Goal: Task Accomplishment & Management: Manage account settings

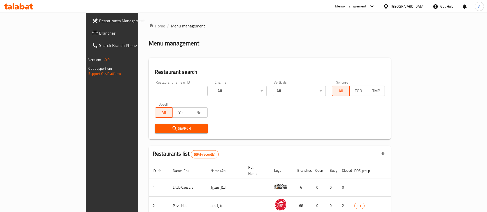
click at [155, 91] on input "search" at bounding box center [181, 91] width 53 height 10
click at [155, 86] on input "search" at bounding box center [181, 91] width 53 height 10
click at [155, 85] on div "Restaurant name or ID Restaurant name or ID" at bounding box center [181, 89] width 53 height 16
click at [155, 95] on input "search" at bounding box center [181, 91] width 53 height 10
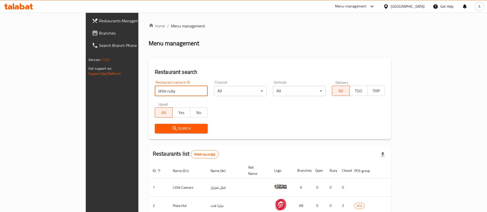
type input "little ruby"
click button "Search" at bounding box center [181, 128] width 53 height 9
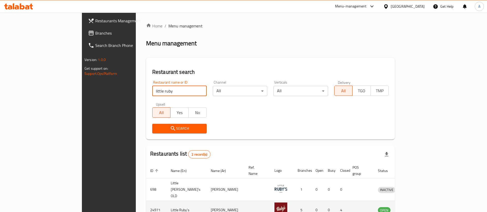
click at [146, 201] on td "24971" at bounding box center [156, 210] width 21 height 18
copy td "24971"
click at [412, 207] on icon "enhanced table" at bounding box center [408, 210] width 6 height 6
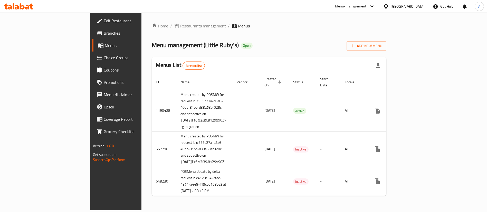
click at [104, 32] on span "Branches" at bounding box center [136, 33] width 64 height 6
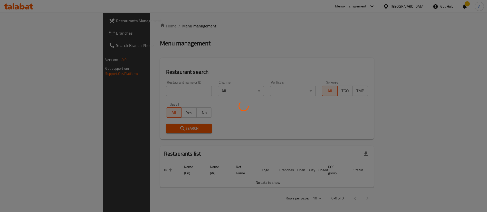
click at [175, 94] on div at bounding box center [243, 106] width 487 height 212
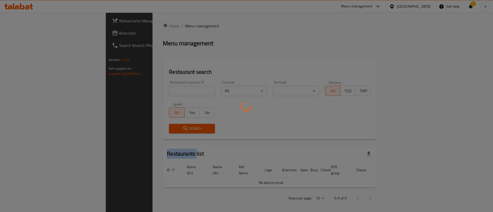
click at [175, 94] on div at bounding box center [246, 106] width 493 height 212
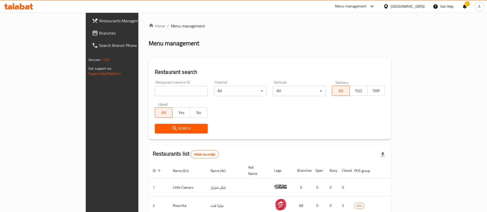
click at [172, 90] on div at bounding box center [243, 106] width 487 height 212
click at [172, 90] on input "search" at bounding box center [181, 91] width 53 height 10
type input "[PERSON_NAME]"
click button "Search" at bounding box center [181, 128] width 53 height 9
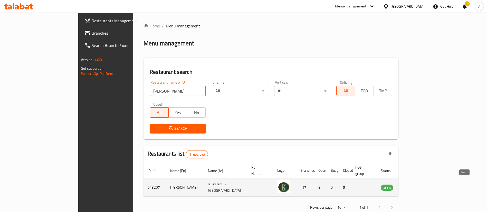
click at [414, 184] on icon "enhanced table" at bounding box center [410, 187] width 6 height 6
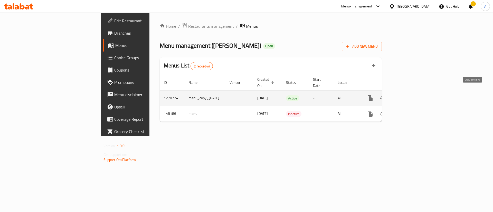
click at [410, 95] on icon "enhanced table" at bounding box center [407, 98] width 6 height 6
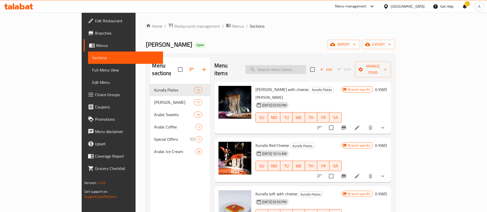
click at [288, 65] on input "search" at bounding box center [275, 69] width 61 height 9
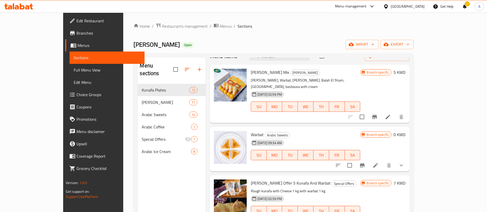
scroll to position [17, 0]
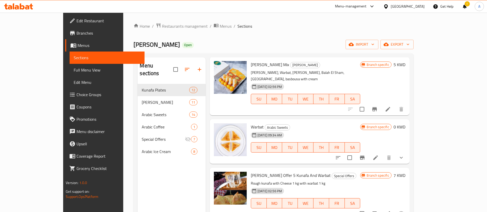
click at [251, 123] on span "Warbat" at bounding box center [257, 127] width 13 height 8
copy h6 "Warbat"
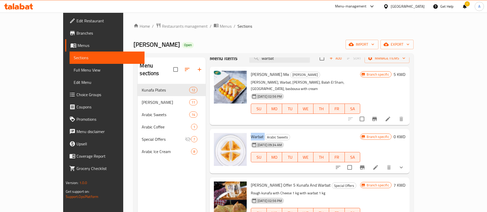
scroll to position [0, 0]
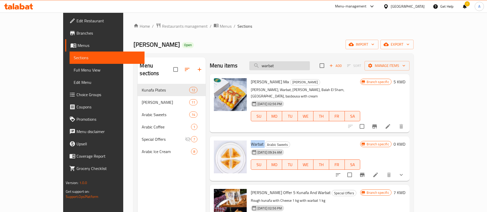
click at [293, 66] on input "warbat" at bounding box center [279, 65] width 61 height 9
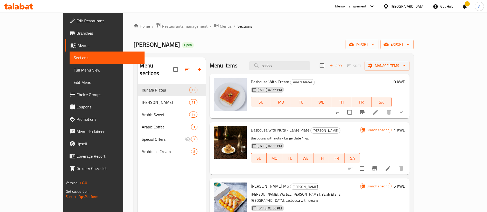
click at [251, 83] on span "Basbousa With Cream" at bounding box center [270, 82] width 38 height 8
copy h6 "Basbousa With Cream"
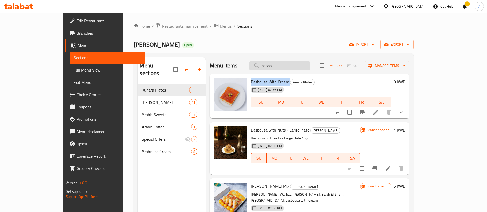
click at [284, 62] on input "basbo" at bounding box center [279, 65] width 61 height 9
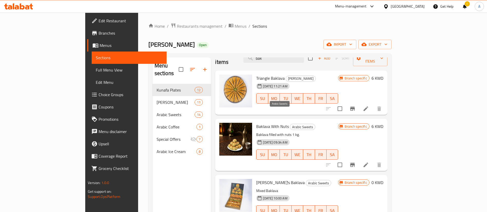
scroll to position [17, 0]
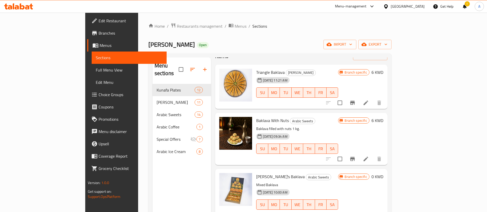
type input "bak"
click at [256, 69] on span "Triangle Baklava" at bounding box center [270, 73] width 28 height 8
copy h6 "Triangle Baklava"
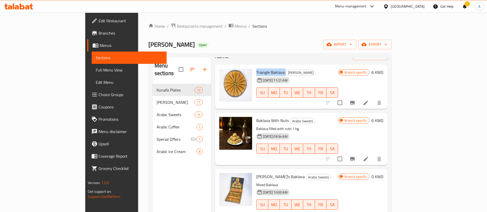
click at [390, 33] on div "Home / Restaurants management / Menus / Sections Kunafa [PERSON_NAME] Open impo…" at bounding box center [269, 148] width 243 height 251
drag, startPoint x: 156, startPoint y: 26, endPoint x: 182, endPoint y: 55, distance: 38.7
click at [177, 26] on span "Restaurants management" at bounding box center [200, 26] width 46 height 6
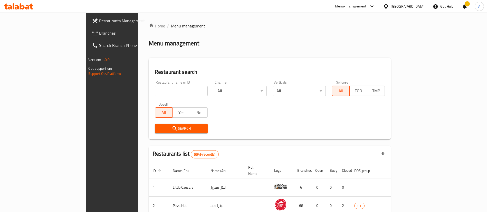
click at [181, 87] on input "search" at bounding box center [181, 91] width 53 height 10
type input "mama [PERSON_NAME]"
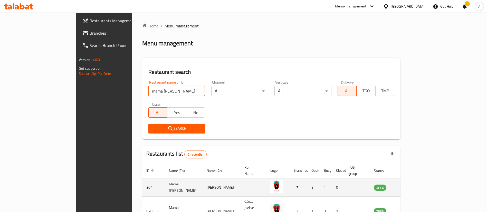
scroll to position [25, 0]
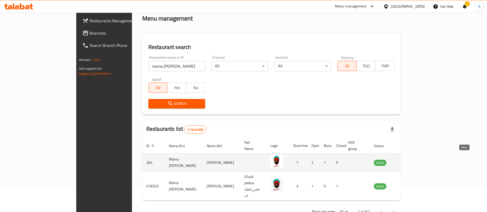
click at [407, 160] on icon "enhanced table" at bounding box center [403, 163] width 6 height 6
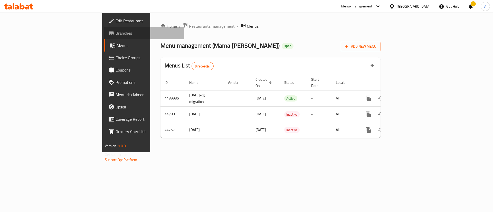
click at [115, 34] on span "Branches" at bounding box center [147, 33] width 65 height 6
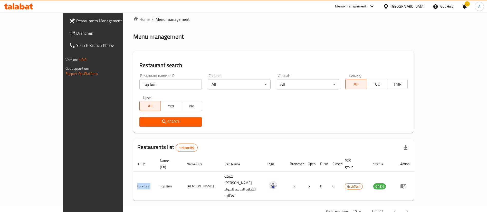
scroll to position [7, 0]
click at [139, 82] on input "Top bun" at bounding box center [170, 84] width 62 height 10
click at [136, 91] on div "Restaurant name or ID Top bun Restaurant name or ID" at bounding box center [170, 82] width 69 height 22
click at [139, 84] on input "Top bun" at bounding box center [170, 84] width 62 height 10
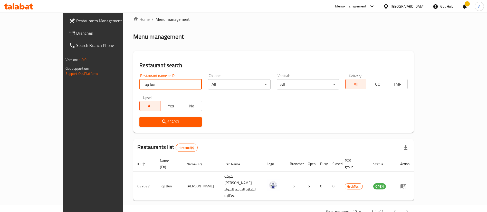
click at [139, 84] on input "Top bun" at bounding box center [170, 84] width 62 height 10
type input "little ruby"
click button "Search" at bounding box center [170, 121] width 62 height 9
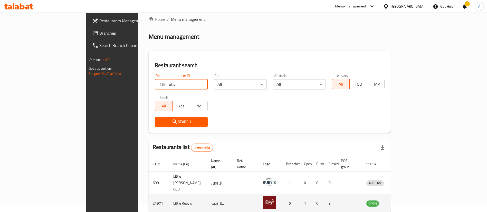
click at [169, 194] on td "Little Ruby's" at bounding box center [188, 203] width 38 height 18
copy td "Little Ruby's"
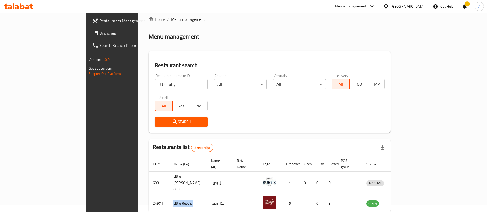
click at [28, 5] on icon at bounding box center [18, 6] width 29 height 6
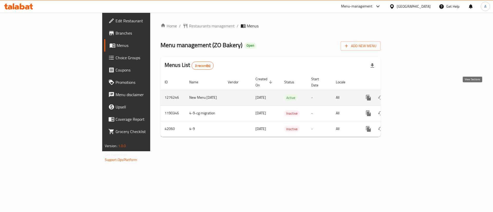
click at [411, 96] on link "enhanced table" at bounding box center [405, 98] width 12 height 12
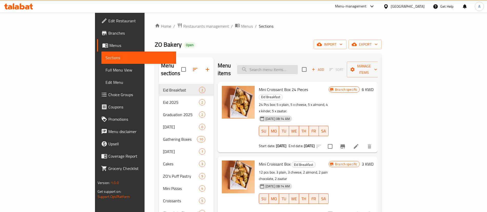
click at [287, 68] on input "search" at bounding box center [267, 69] width 61 height 9
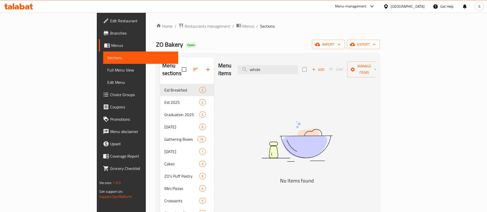
click at [301, 123] on img at bounding box center [297, 141] width 128 height 68
click at [285, 70] on input "whole" at bounding box center [267, 69] width 61 height 9
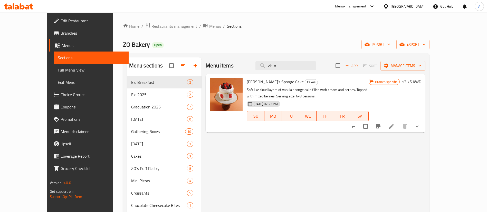
type input "victo"
click at [398, 128] on li at bounding box center [391, 126] width 14 height 9
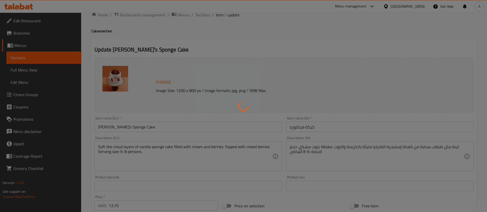
scroll to position [164, 0]
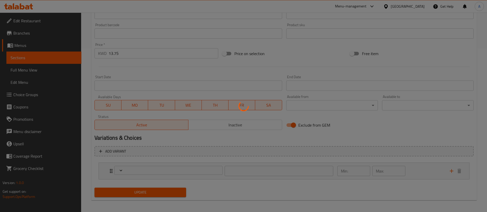
type input "الإضافات"
type input "0"
type input "1"
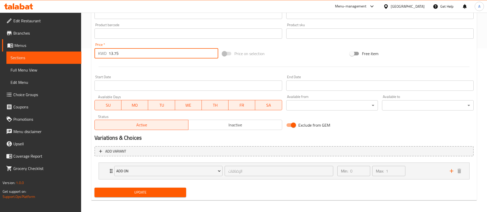
drag, startPoint x: 146, startPoint y: 53, endPoint x: 0, endPoint y: 29, distance: 147.6
click at [20, 42] on div "Edit Restaurant Branches Menus Sections Full Menu View Edit Menu Choice Groups …" at bounding box center [243, 32] width 487 height 366
drag, startPoint x: 120, startPoint y: 179, endPoint x: 123, endPoint y: 185, distance: 7.0
type input "14.250"
click at [124, 195] on span "Update" at bounding box center [140, 192] width 83 height 6
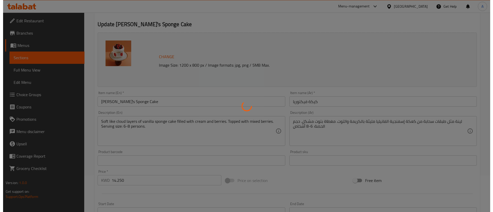
scroll to position [0, 0]
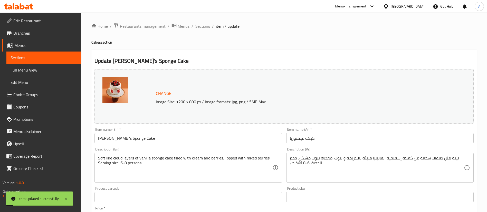
click at [199, 23] on span "Sections" at bounding box center [202, 26] width 15 height 6
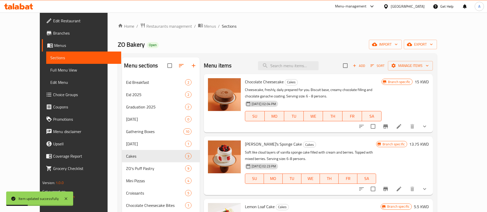
click at [388, 188] on icon "Branch-specific-item" at bounding box center [385, 189] width 5 height 4
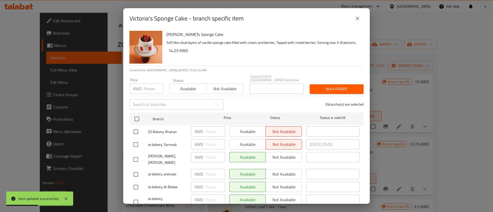
click at [135, 116] on input "checkbox" at bounding box center [136, 119] width 11 height 11
checkbox input "true"
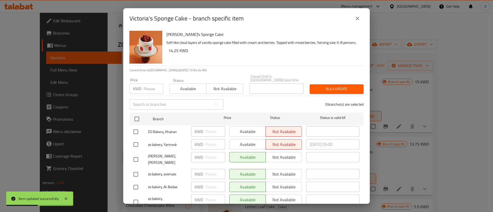
checkbox input "true"
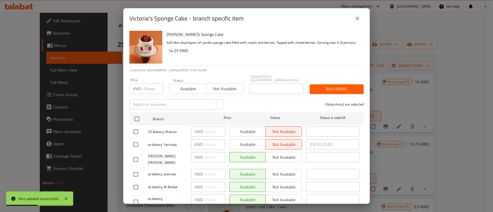
checkbox input "true"
click at [145, 87] on input "number" at bounding box center [153, 89] width 20 height 10
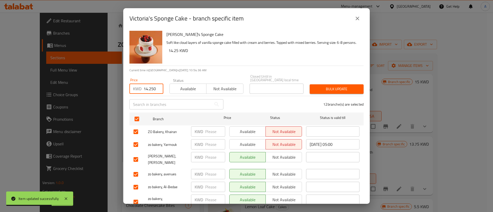
scroll to position [0, 1]
type input "14.250"
drag, startPoint x: 333, startPoint y: 83, endPoint x: 332, endPoint y: 86, distance: 2.9
click at [333, 86] on span "Bulk update" at bounding box center [337, 89] width 46 height 6
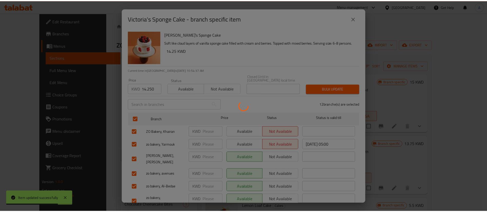
scroll to position [0, 0]
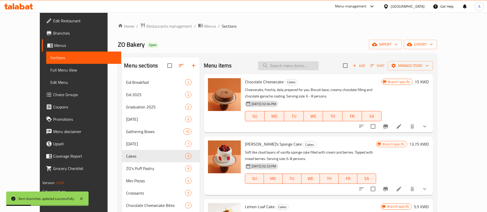
click at [287, 64] on input "search" at bounding box center [288, 65] width 61 height 9
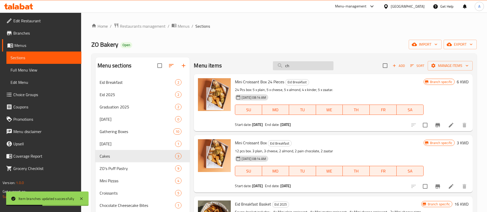
type input "c"
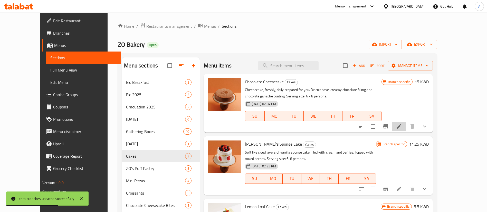
click at [406, 128] on li at bounding box center [399, 126] width 14 height 9
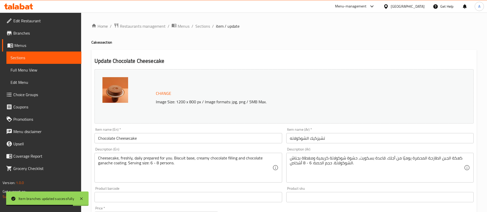
scroll to position [154, 0]
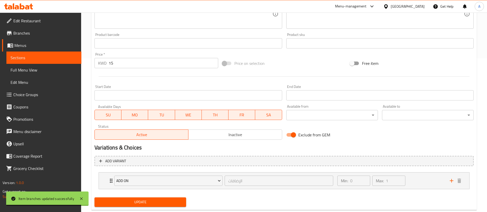
click at [140, 66] on input "15" at bounding box center [164, 63] width 110 height 10
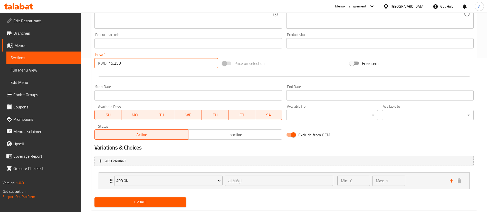
type input "15.250"
click at [124, 202] on span "Update" at bounding box center [140, 202] width 83 height 6
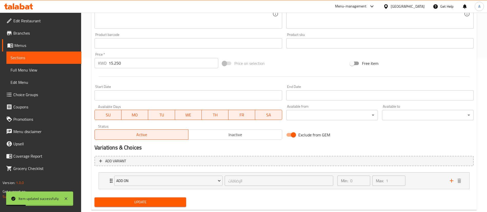
click at [134, 200] on span "Update" at bounding box center [140, 202] width 83 height 6
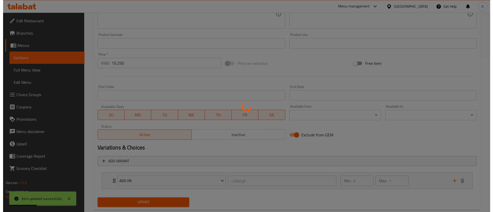
scroll to position [0, 0]
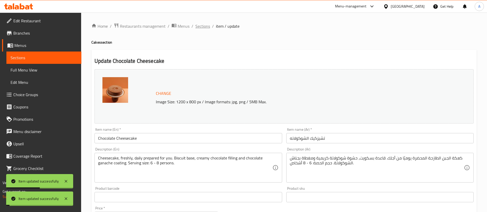
click at [204, 28] on span "Sections" at bounding box center [202, 26] width 15 height 6
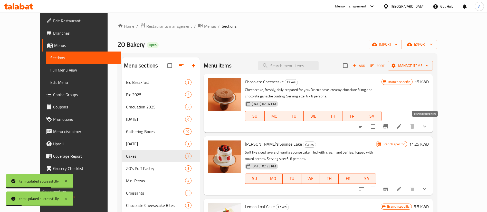
click at [388, 129] on icon "Branch-specific-item" at bounding box center [385, 126] width 6 height 6
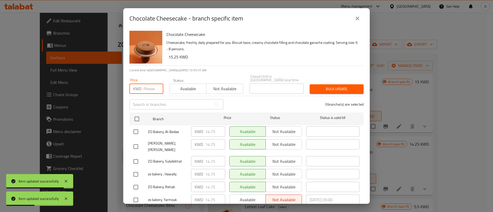
click at [149, 87] on input "number" at bounding box center [153, 89] width 20 height 10
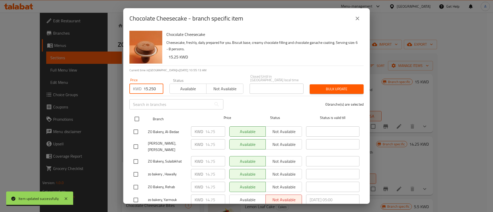
type input "15.250"
click at [132, 117] on input "checkbox" at bounding box center [136, 119] width 11 height 11
checkbox input "true"
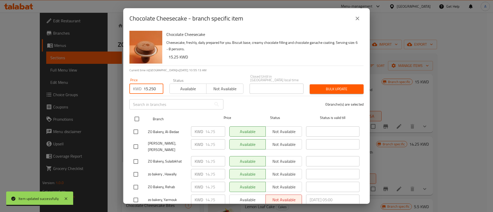
checkbox input "true"
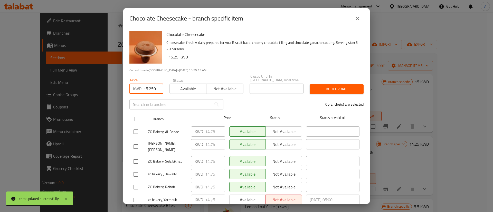
checkbox input "true"
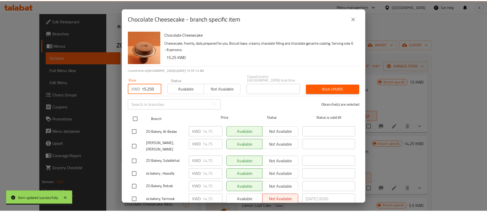
scroll to position [0, 0]
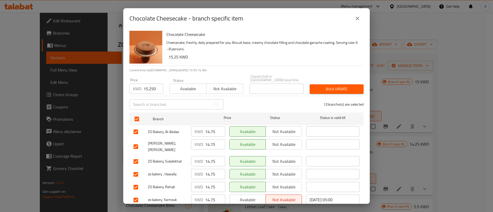
click at [355, 85] on button "Bulk update" at bounding box center [336, 88] width 54 height 9
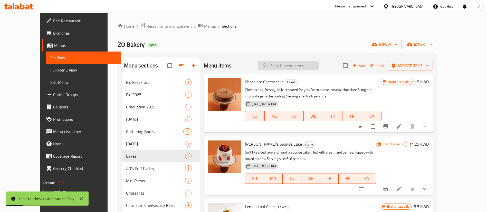
click at [308, 68] on input "search" at bounding box center [288, 65] width 61 height 9
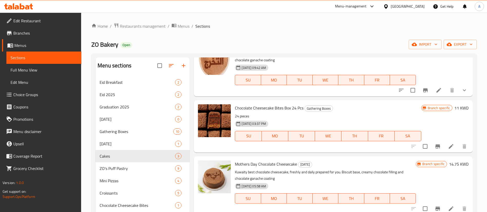
scroll to position [192, 0]
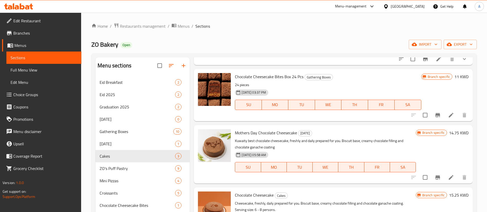
type input "cheesecake"
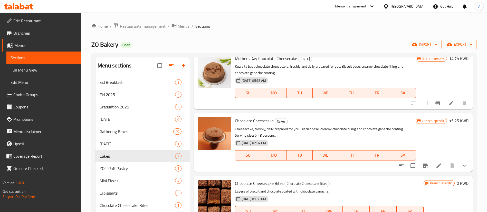
scroll to position [346, 0]
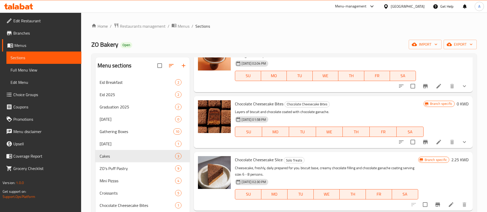
click at [436, 140] on icon at bounding box center [438, 142] width 5 height 5
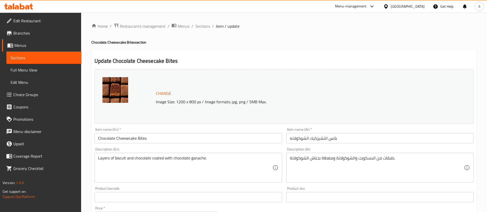
scroll to position [166, 0]
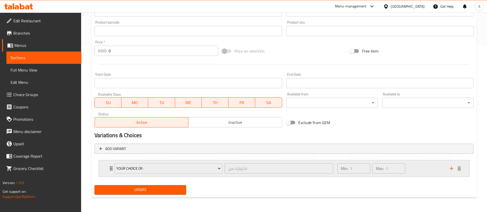
click at [409, 166] on div "Min: 1 ​ Max: 1 ​" at bounding box center [390, 168] width 112 height 16
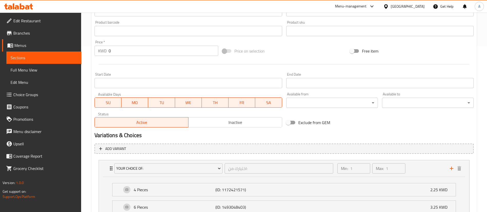
click at [54, 93] on span "Choice Groups" at bounding box center [45, 95] width 64 height 6
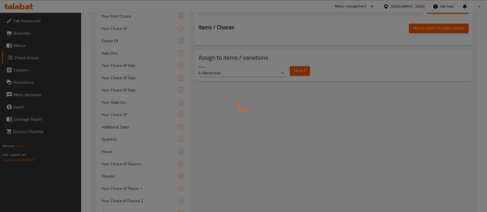
scroll to position [73, 0]
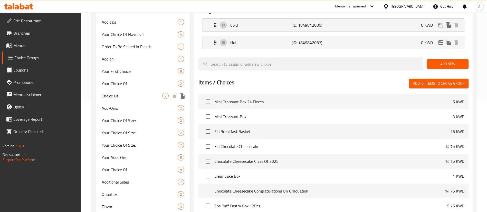
click at [136, 85] on span "Your Choice Of" at bounding box center [140, 84] width 76 height 6
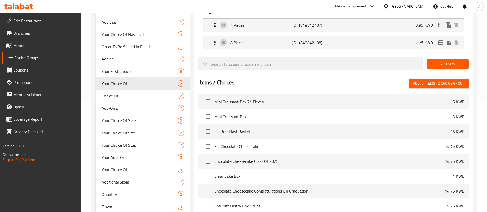
type input "Your Choice Of"
type input "اختيارك من"
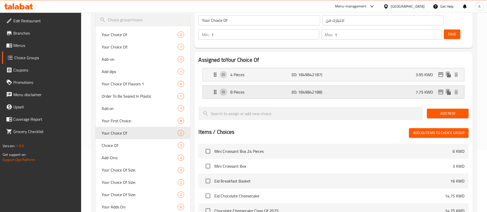
scroll to position [34, 0]
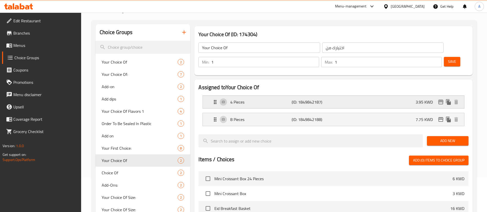
click at [314, 96] on div "4 Pieces (ID: 1849842187) 3.95 KWD" at bounding box center [335, 102] width 246 height 13
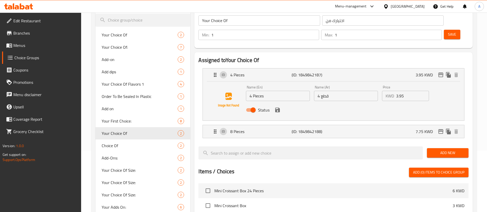
scroll to position [73, 0]
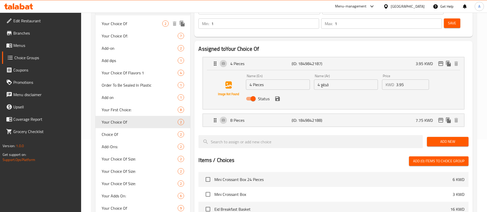
click at [140, 24] on span "Your Choice Of" at bounding box center [132, 24] width 61 height 6
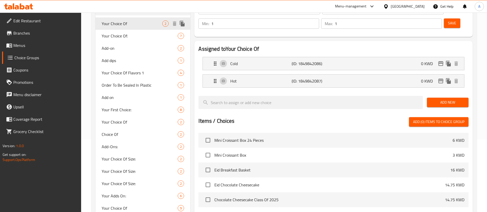
type input "Your Choice Of"
type input "اختيارك من"
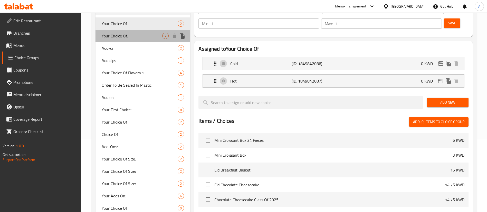
click at [141, 32] on div "Your Choice Of: 7" at bounding box center [142, 36] width 95 height 12
type input "Your Choice Of:"
type input "اختيارك من:"
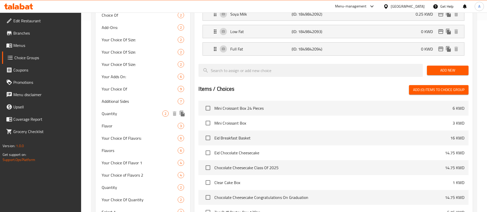
scroll to position [192, 0]
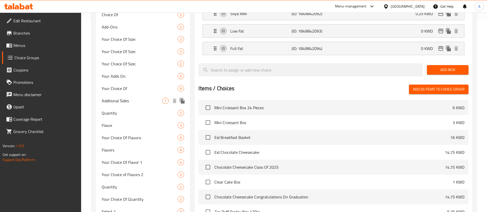
click at [139, 95] on div "Additional Sides 7" at bounding box center [142, 101] width 95 height 12
click at [139, 92] on div "Your Choice Of 9" at bounding box center [142, 88] width 95 height 12
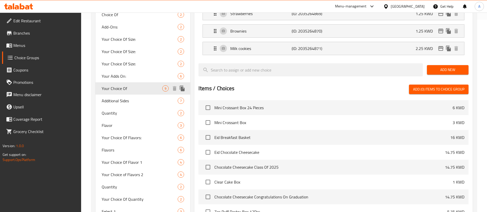
type input "Your Choice Of"
type input "إختيارك من"
type input "1"
type input "4"
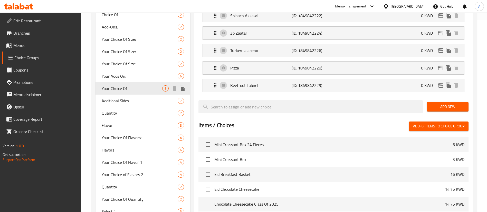
click at [147, 90] on span "Your Choice Of" at bounding box center [132, 88] width 61 height 6
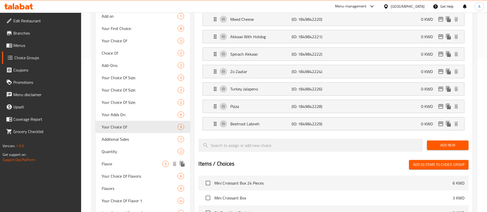
scroll to position [0, 0]
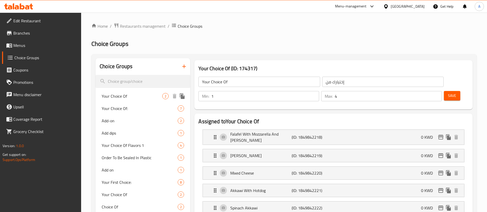
click at [99, 93] on div "Your Choice Of 2" at bounding box center [142, 96] width 95 height 12
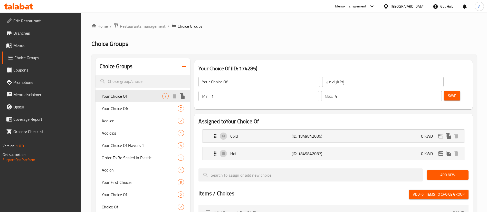
type input "Your Choice Of"
type input "اختيارك من"
type input "1"
click at [111, 106] on span "Your Choice Of:" at bounding box center [132, 108] width 61 height 6
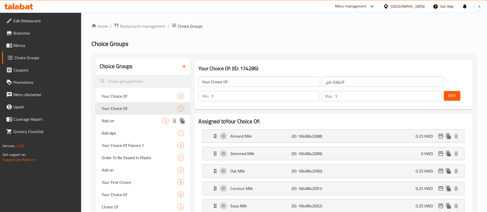
type input "Your Choice Of:"
type input "اختيارك من:"
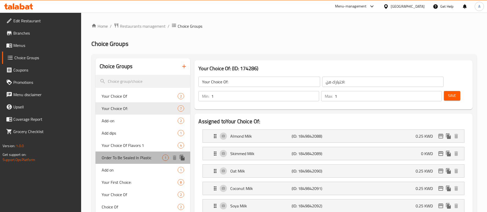
click at [116, 152] on div "Order To Be Sealed In Plastic 1" at bounding box center [142, 158] width 95 height 12
type input "Order To Be Sealed In Plastic"
type input "تغليف الطلب بالبلاستيك"
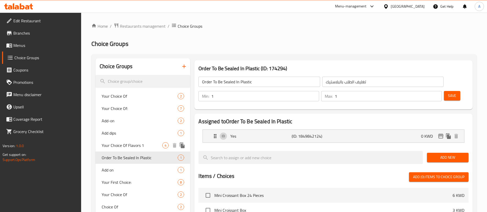
click at [120, 147] on span "Your Choice Of Flavors 1" at bounding box center [132, 145] width 61 height 6
type input "Your Choice Of Flavors 1"
type input "اختيارك من النكهة 1"
type input "2"
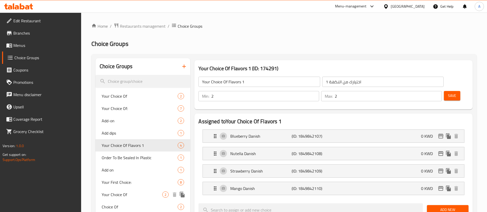
click at [123, 193] on span "Your Choice Of" at bounding box center [132, 195] width 61 height 6
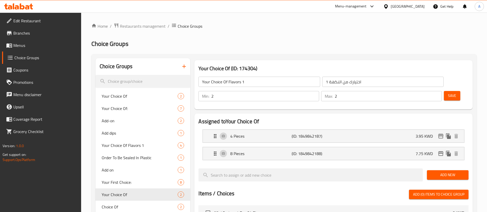
type input "Your Choice Of"
type input "اختيارك من"
type input "1"
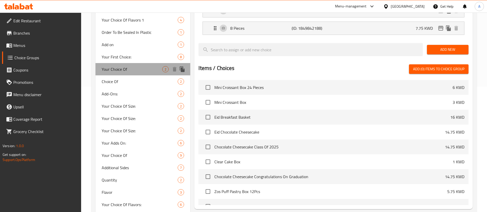
click at [131, 64] on div "Your Choice Of 2" at bounding box center [142, 69] width 95 height 12
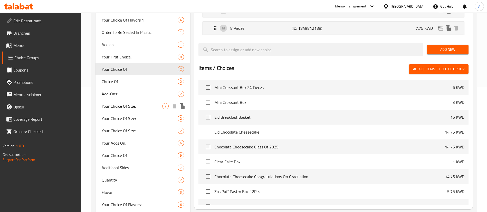
click at [137, 100] on div "Your Choice Of Size: 2" at bounding box center [142, 106] width 95 height 12
type input "Your Choice Of Size:"
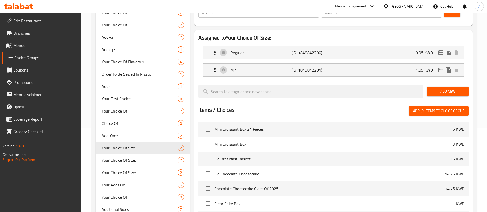
scroll to position [48, 0]
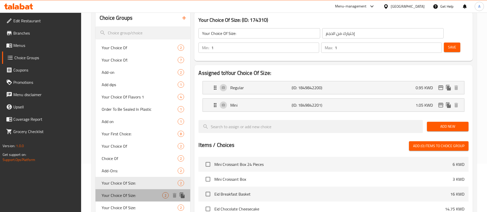
click at [138, 191] on div "Your Choice Of Size: 2" at bounding box center [142, 195] width 95 height 12
type input "إختيارك من الحجم:"
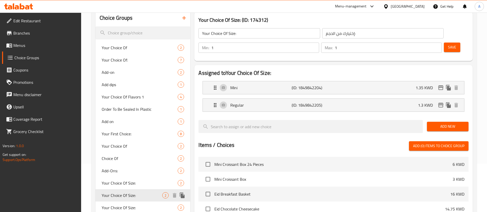
scroll to position [87, 0]
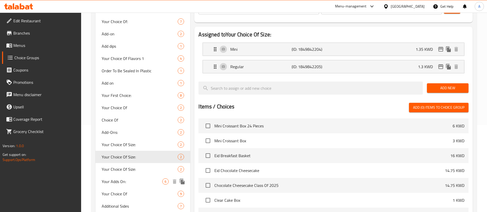
click at [138, 181] on span "Your Adds On:" at bounding box center [132, 182] width 61 height 6
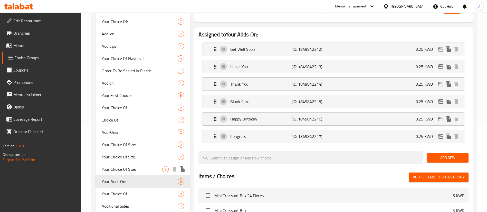
type input "Your Adds On:"
type input "إضافاتك على:"
type input "4"
click at [140, 169] on span "Your Choice Of Size:" at bounding box center [132, 169] width 61 height 6
type input "Your Choice Of Size:"
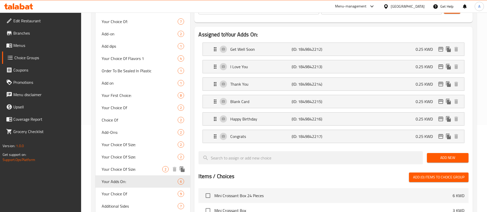
type input "إختيارك من الحجم:"
type input "1"
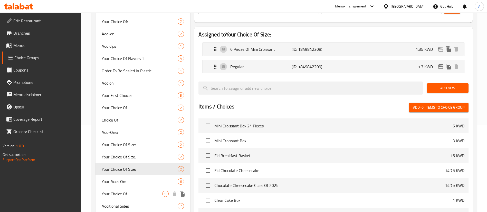
click at [145, 192] on span "Your Choice Of" at bounding box center [132, 194] width 61 height 6
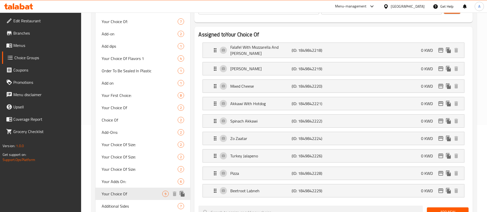
type input "Your Choice Of"
type input "إختيارك من"
type input "4"
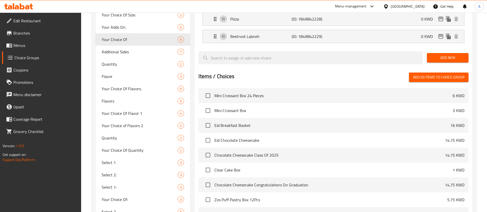
scroll to position [279, 0]
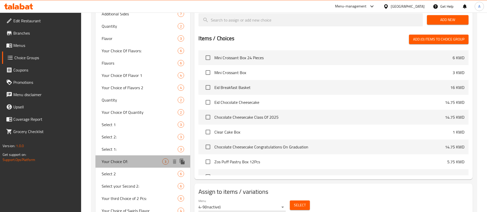
click at [142, 162] on span "Your Choice Of:" at bounding box center [132, 162] width 61 height 6
type input "Your Choice Of:"
type input "إختيارك من:"
type input "1"
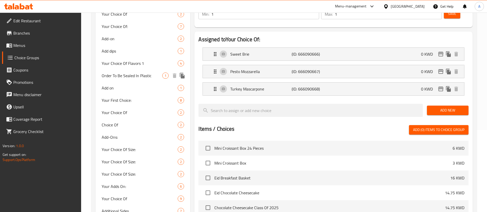
scroll to position [50, 0]
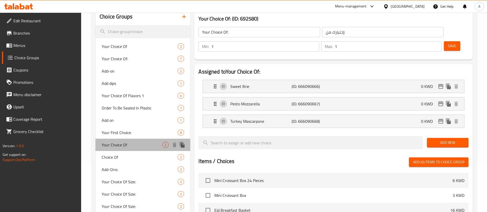
click at [148, 140] on div "Your Choice Of 2" at bounding box center [142, 145] width 95 height 12
type input "Your Choice Of"
type input "اختيارك من"
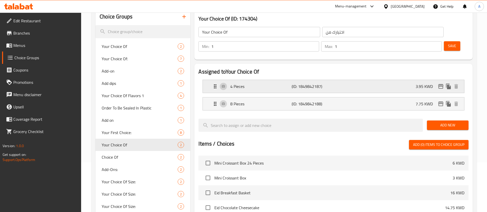
click at [369, 80] on div "4 Pieces (ID: 1849842187) 3.95 KWD" at bounding box center [335, 86] width 246 height 13
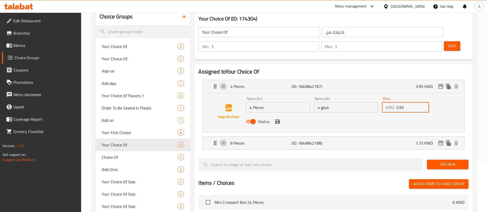
drag, startPoint x: 410, startPoint y: 90, endPoint x: 371, endPoint y: 87, distance: 39.9
click at [381, 95] on div "Price KWD 3.95 Price" at bounding box center [405, 105] width 51 height 20
type input "2.2"
drag, startPoint x: 281, startPoint y: 107, endPoint x: 275, endPoint y: 110, distance: 6.6
click at [280, 118] on button "save" at bounding box center [277, 122] width 8 height 8
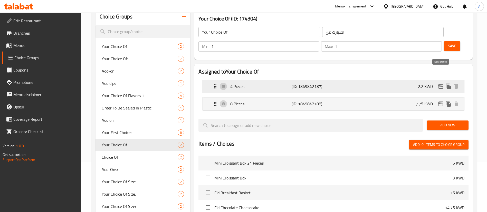
click at [441, 84] on icon "edit" at bounding box center [440, 86] width 5 height 5
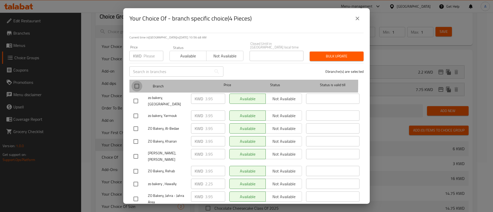
click at [138, 81] on input "checkbox" at bounding box center [136, 86] width 11 height 11
checkbox input "true"
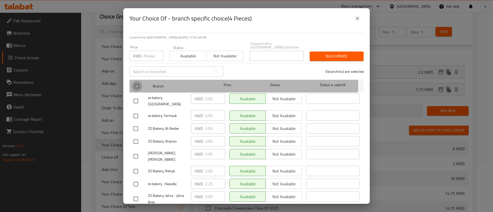
checkbox input "true"
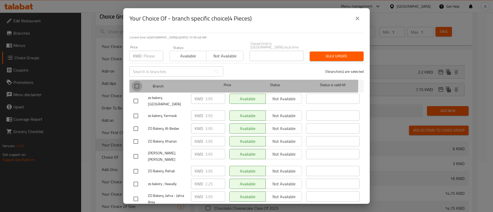
checkbox input "true"
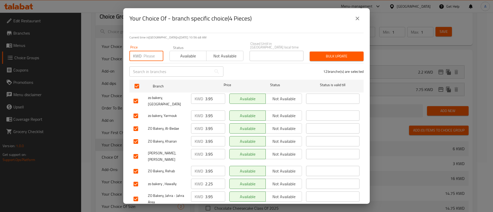
click at [146, 56] on input "number" at bounding box center [153, 56] width 20 height 10
type input "2.2"
click at [318, 53] on span "Bulk update" at bounding box center [337, 56] width 46 height 6
